Goal: Task Accomplishment & Management: Manage account settings

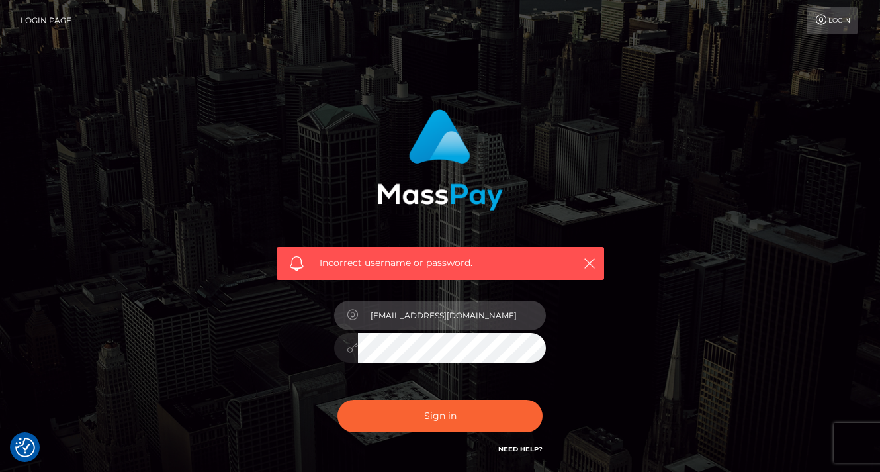
type input "[EMAIL_ADDRESS][DOMAIN_NAME]"
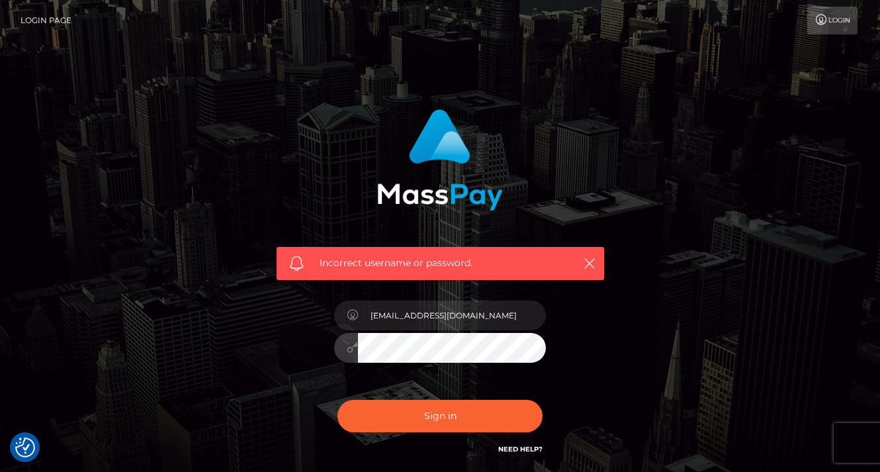
click at [440, 415] on button "Sign in" at bounding box center [440, 416] width 205 height 32
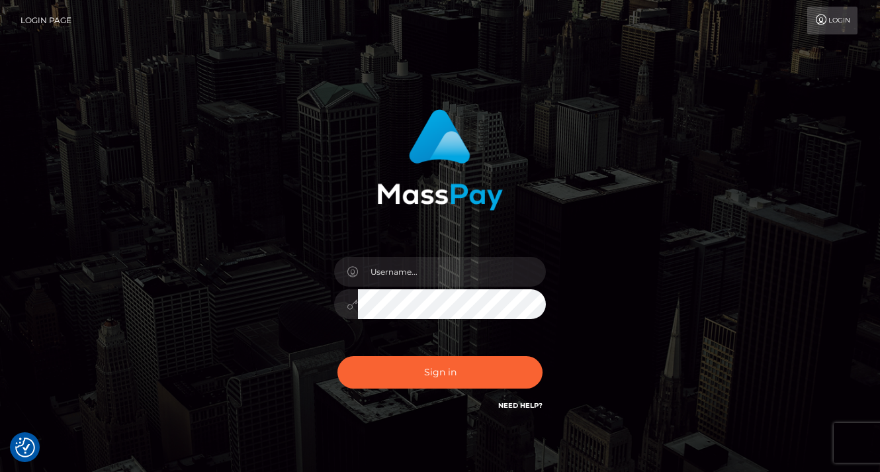
checkbox input "true"
click at [510, 404] on link "Need Help?" at bounding box center [520, 405] width 44 height 9
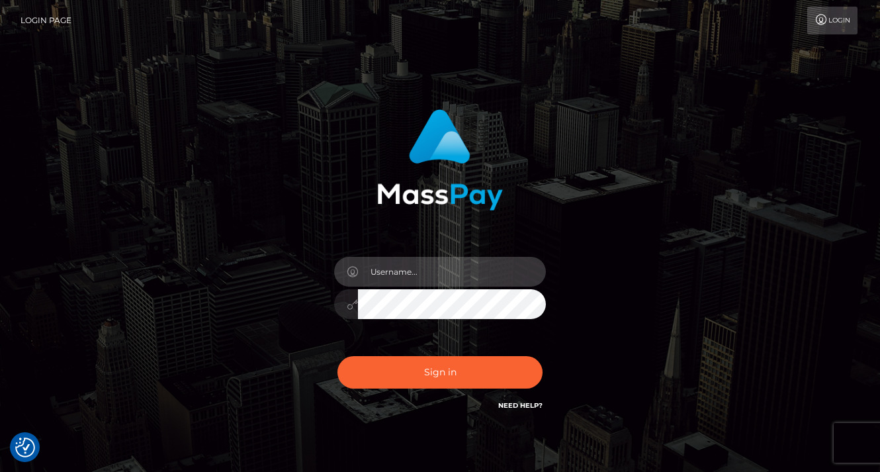
type input "[EMAIL_ADDRESS][DOMAIN_NAME]"
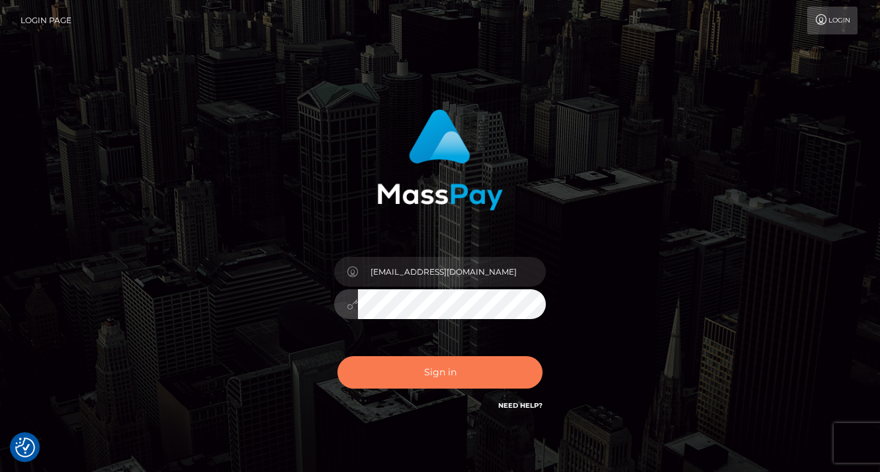
click at [449, 373] on button "Sign in" at bounding box center [440, 372] width 205 height 32
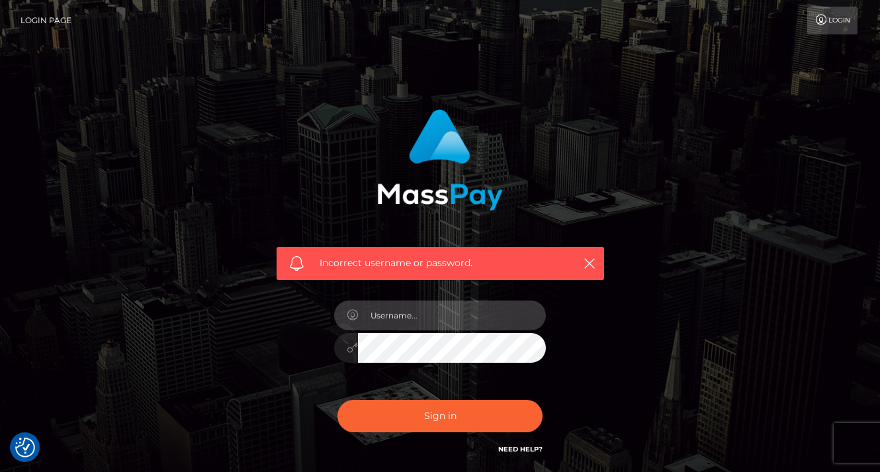
type input "[EMAIL_ADDRESS][DOMAIN_NAME]"
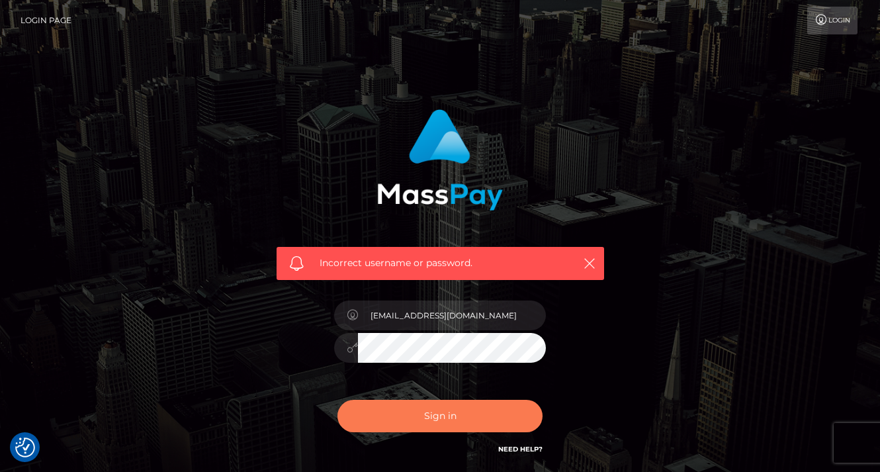
click at [448, 421] on button "Sign in" at bounding box center [440, 416] width 205 height 32
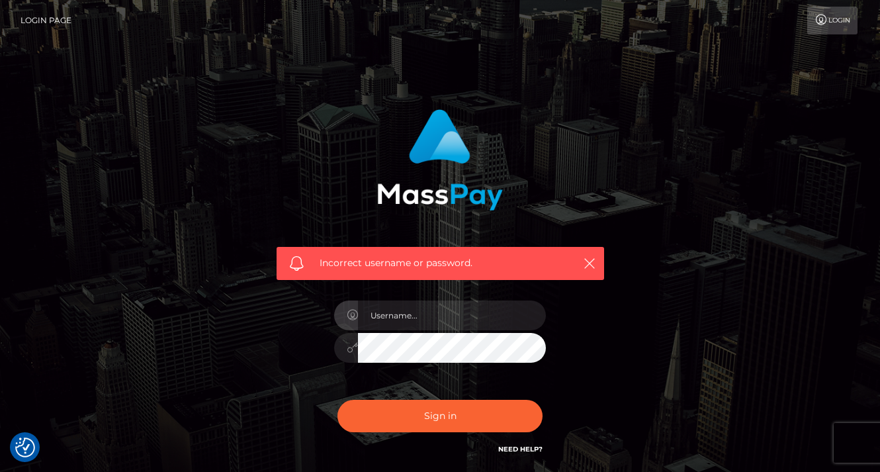
checkbox input "true"
click at [518, 448] on link "Need Help?" at bounding box center [520, 449] width 44 height 9
